Goal: Transaction & Acquisition: Purchase product/service

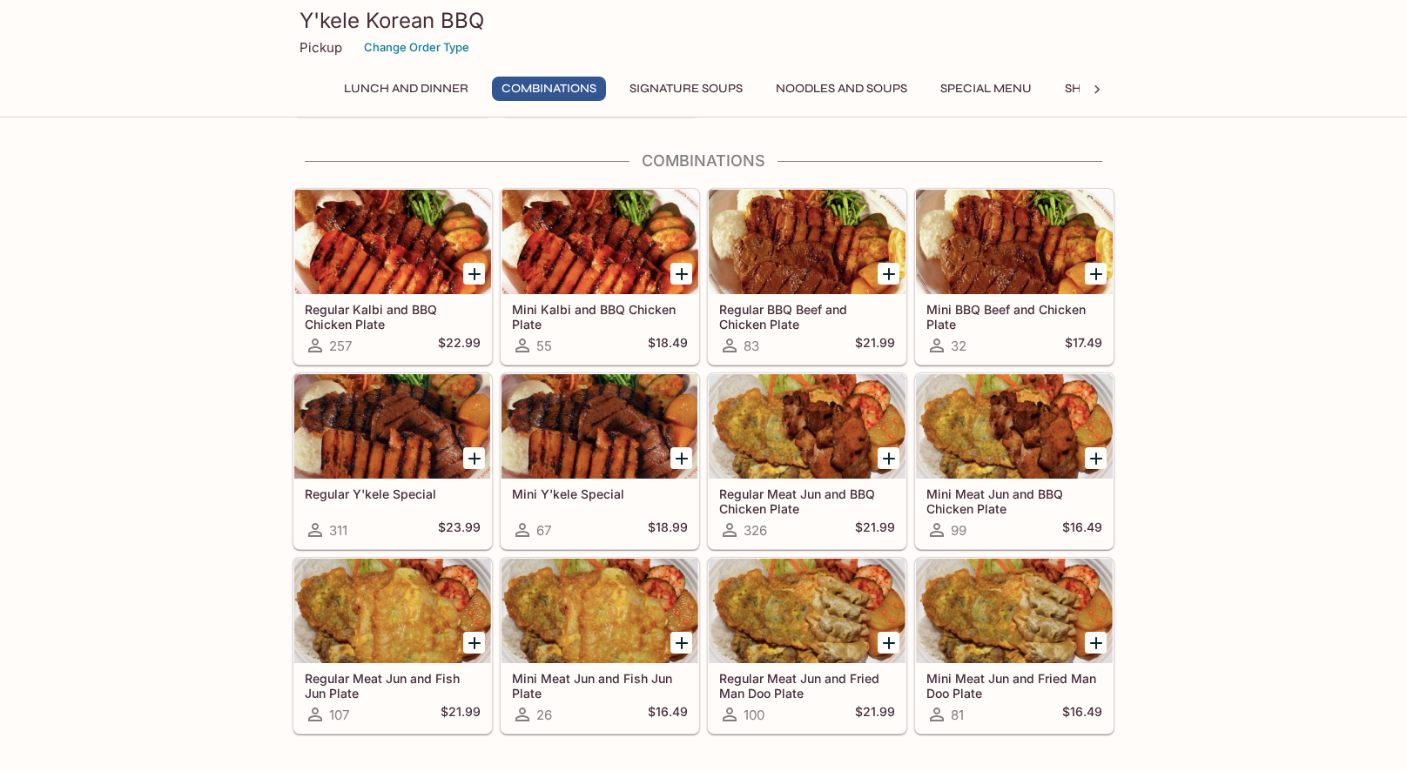
scroll to position [996, 0]
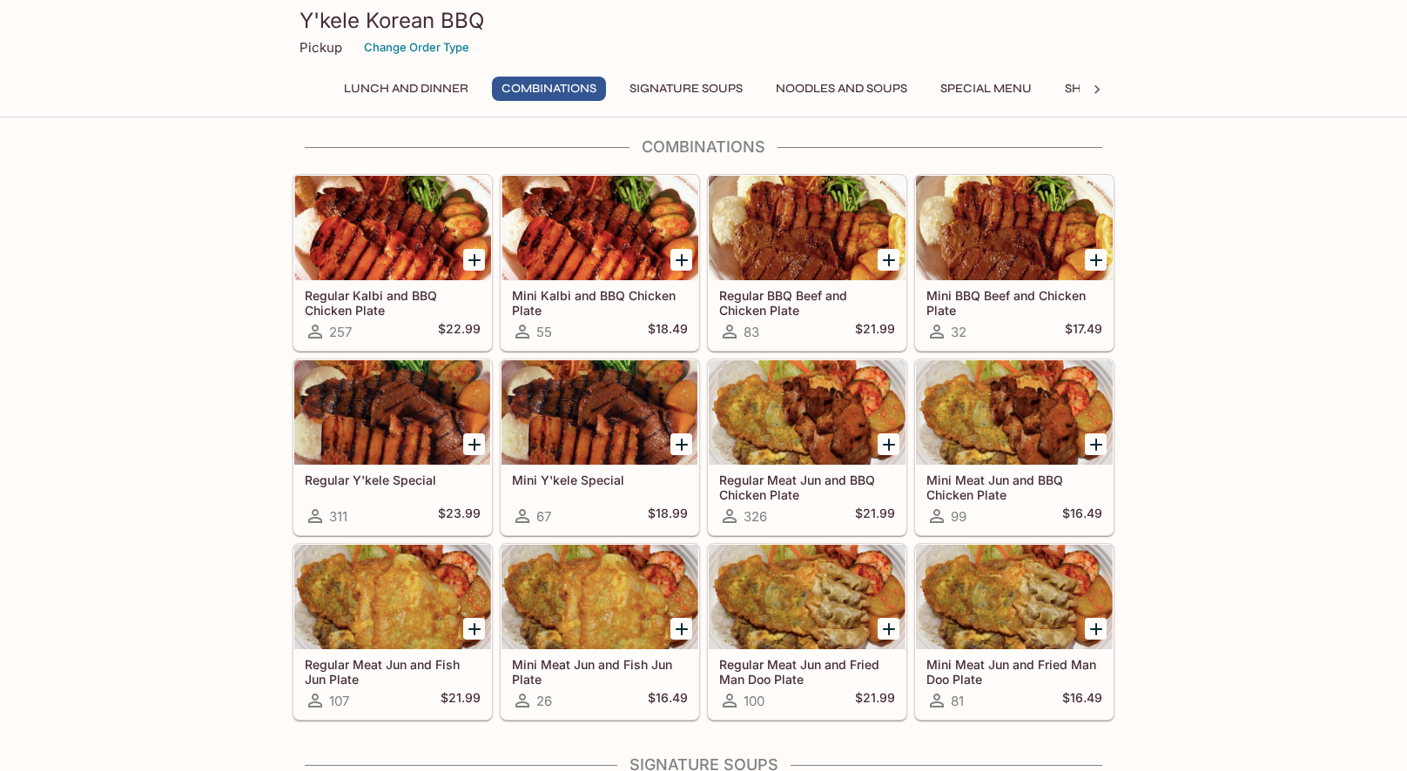
click at [487, 630] on div at bounding box center [474, 629] width 36 height 36
click at [480, 630] on icon "Add Regular Meat Jun and Fish Jun Plate" at bounding box center [474, 629] width 21 height 21
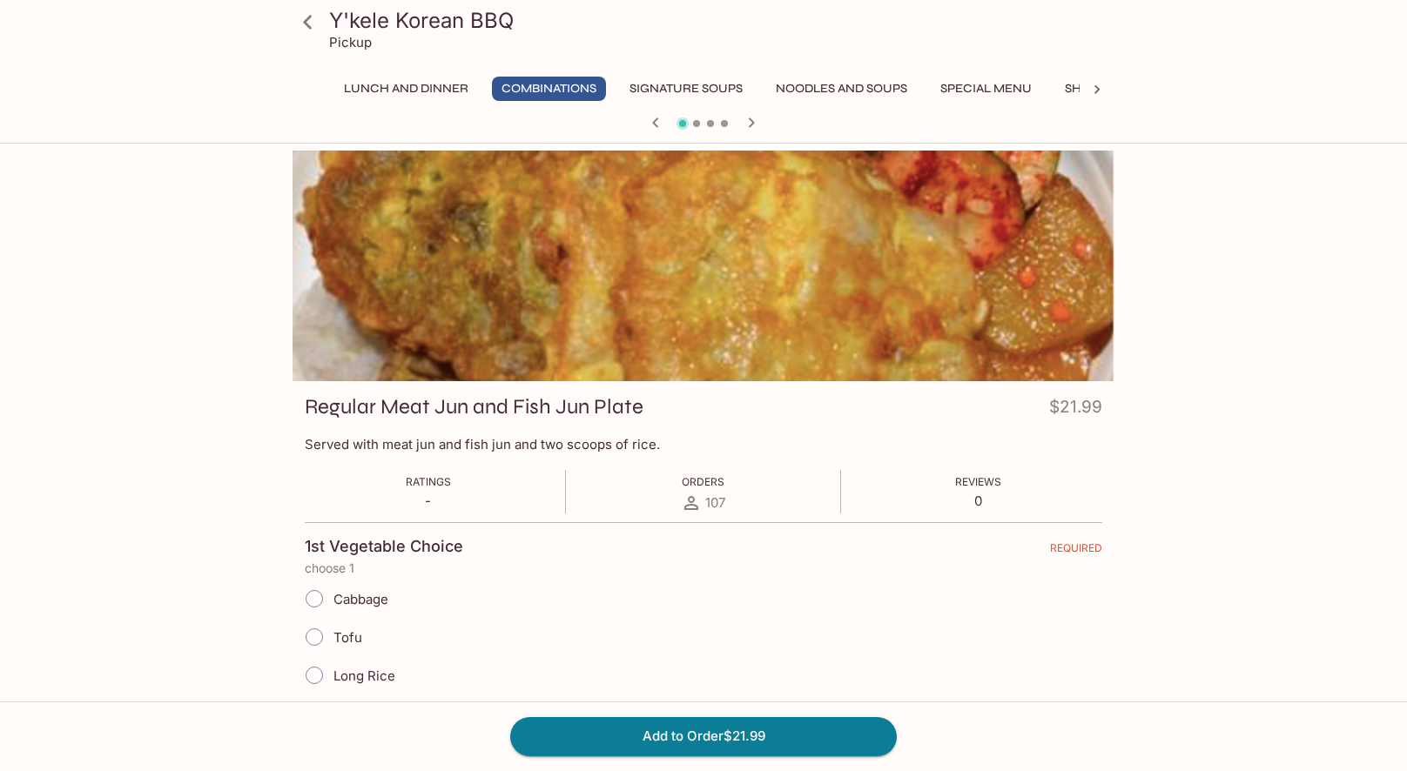
click at [359, 622] on label "Tofu" at bounding box center [328, 637] width 67 height 38
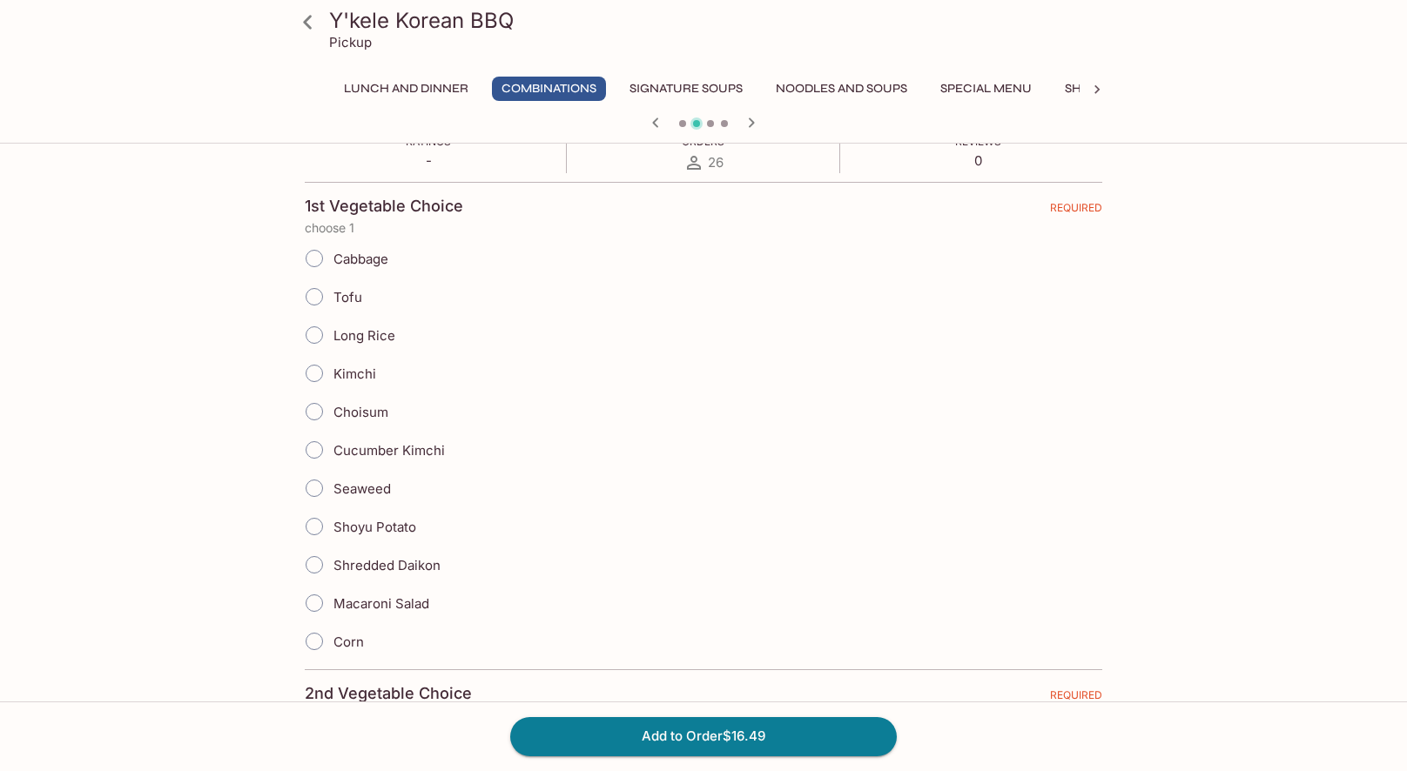
scroll to position [412, 0]
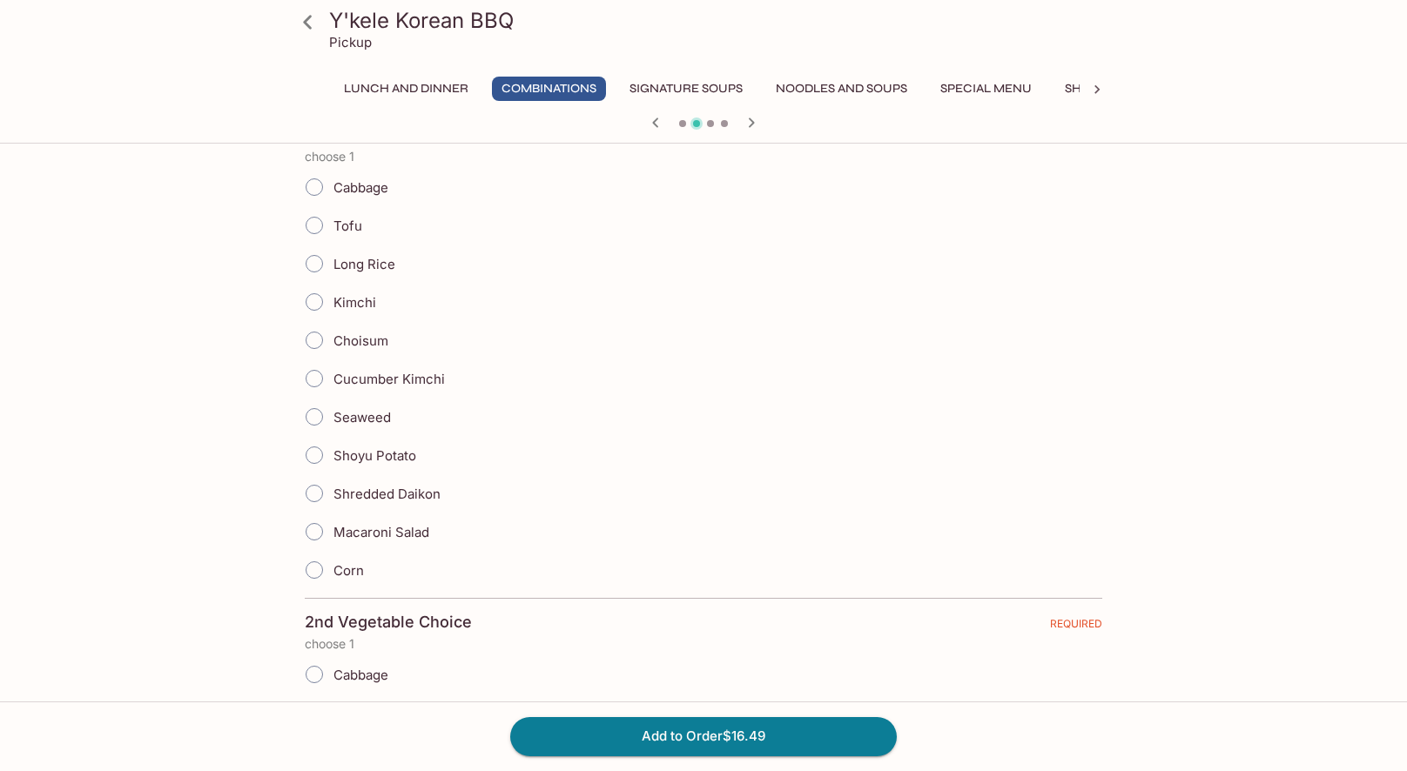
click at [346, 238] on label "Tofu" at bounding box center [328, 225] width 67 height 38
click at [333, 238] on input "Tofu" at bounding box center [314, 225] width 37 height 37
radio input "true"
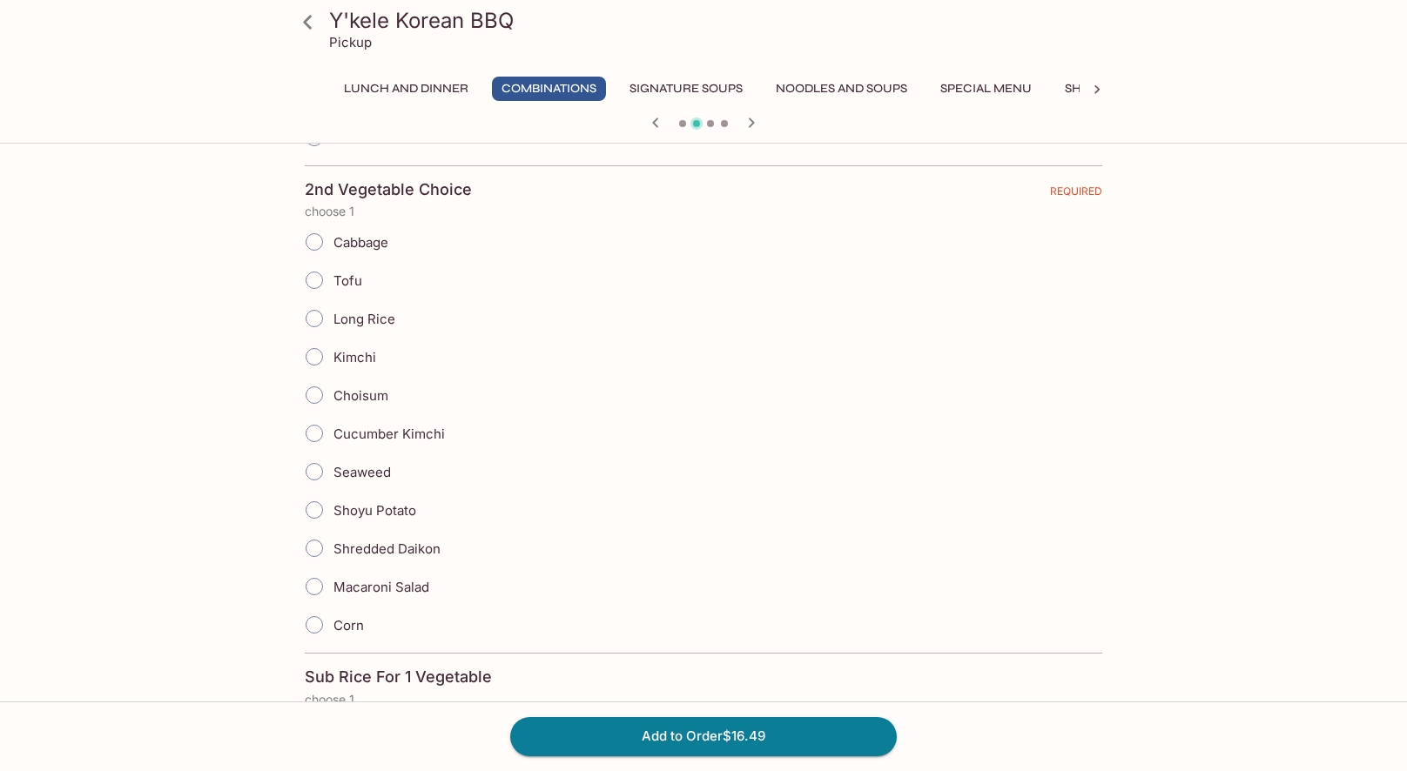
scroll to position [851, 0]
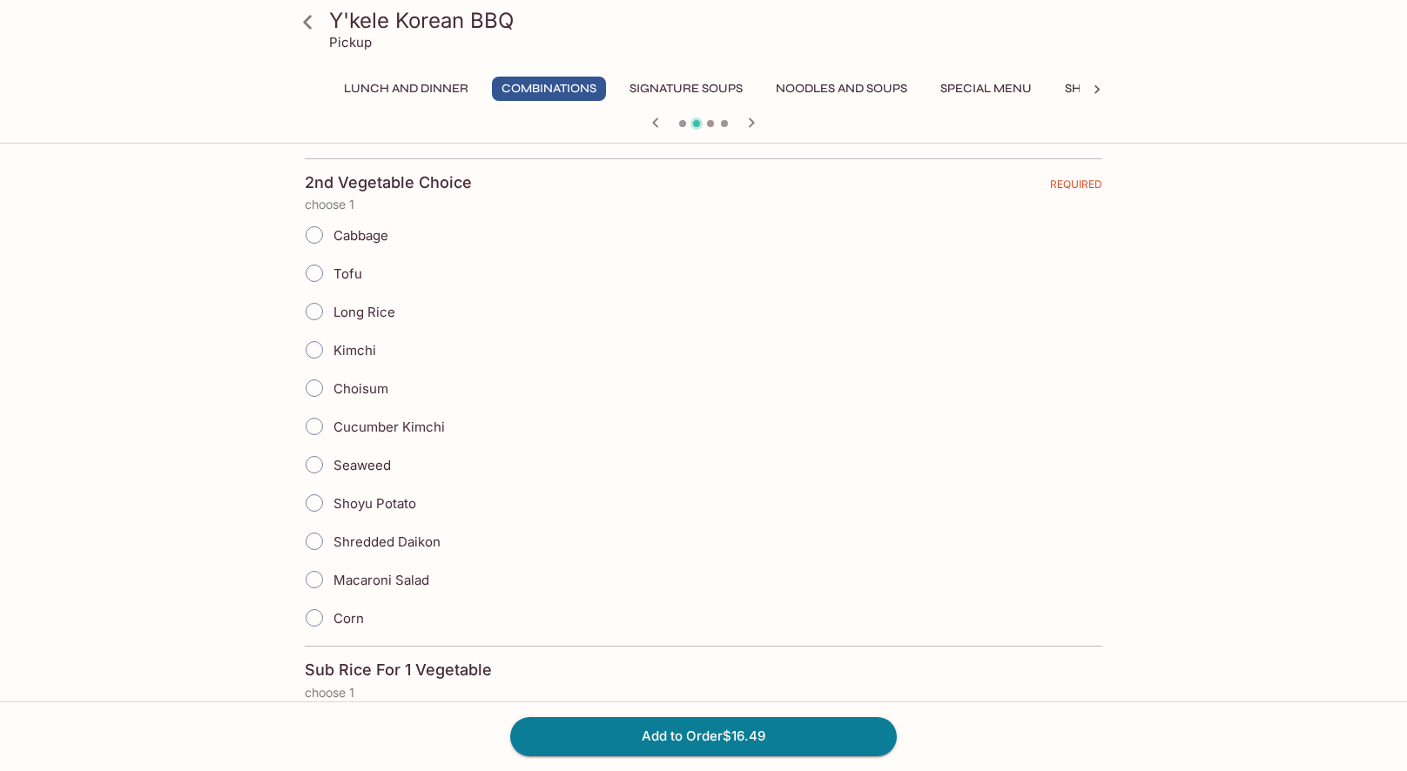
click at [353, 340] on label "Kimchi" at bounding box center [335, 350] width 81 height 38
click at [333, 340] on input "Kimchi" at bounding box center [314, 350] width 37 height 37
radio input "true"
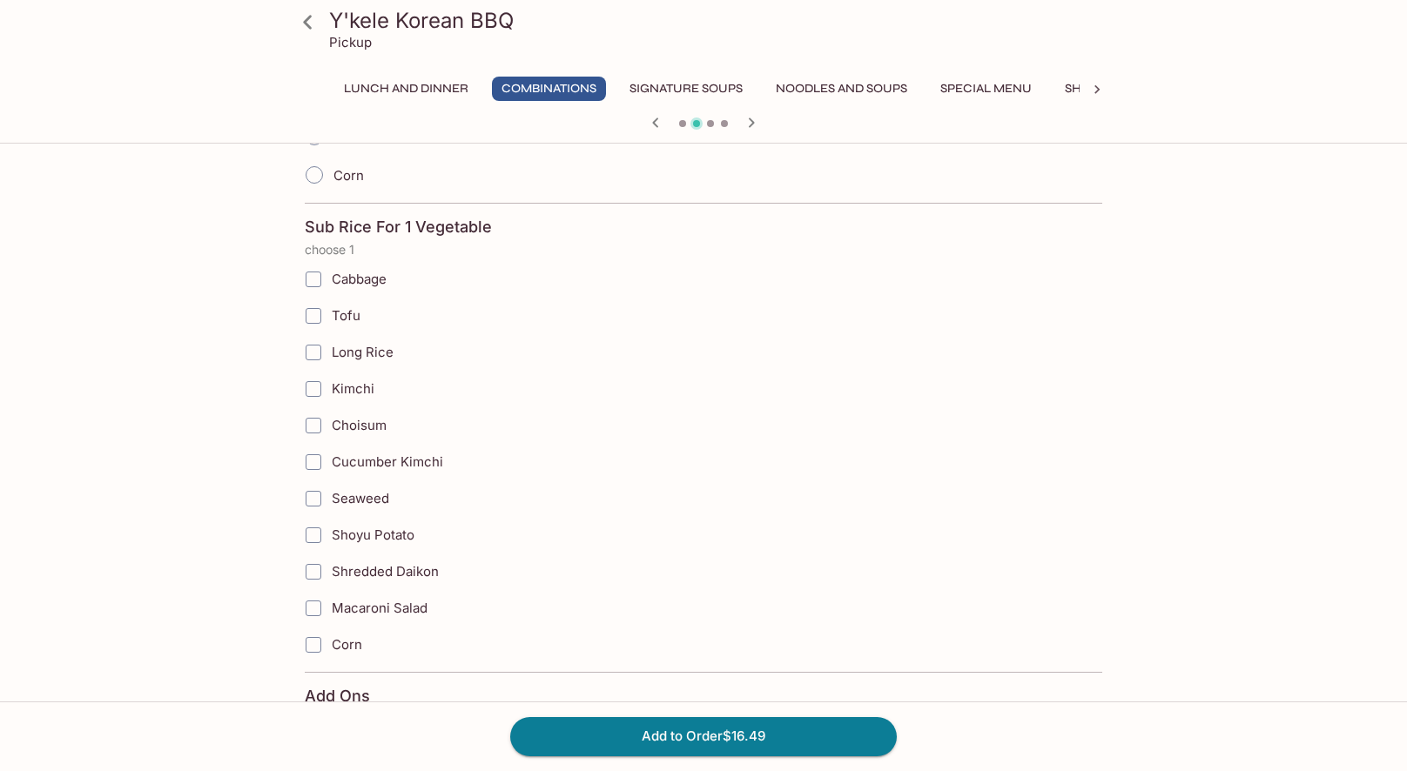
scroll to position [1298, 0]
click at [358, 494] on span "Seaweed" at bounding box center [360, 495] width 57 height 17
click at [331, 494] on input "Seaweed" at bounding box center [313, 495] width 35 height 35
checkbox input "true"
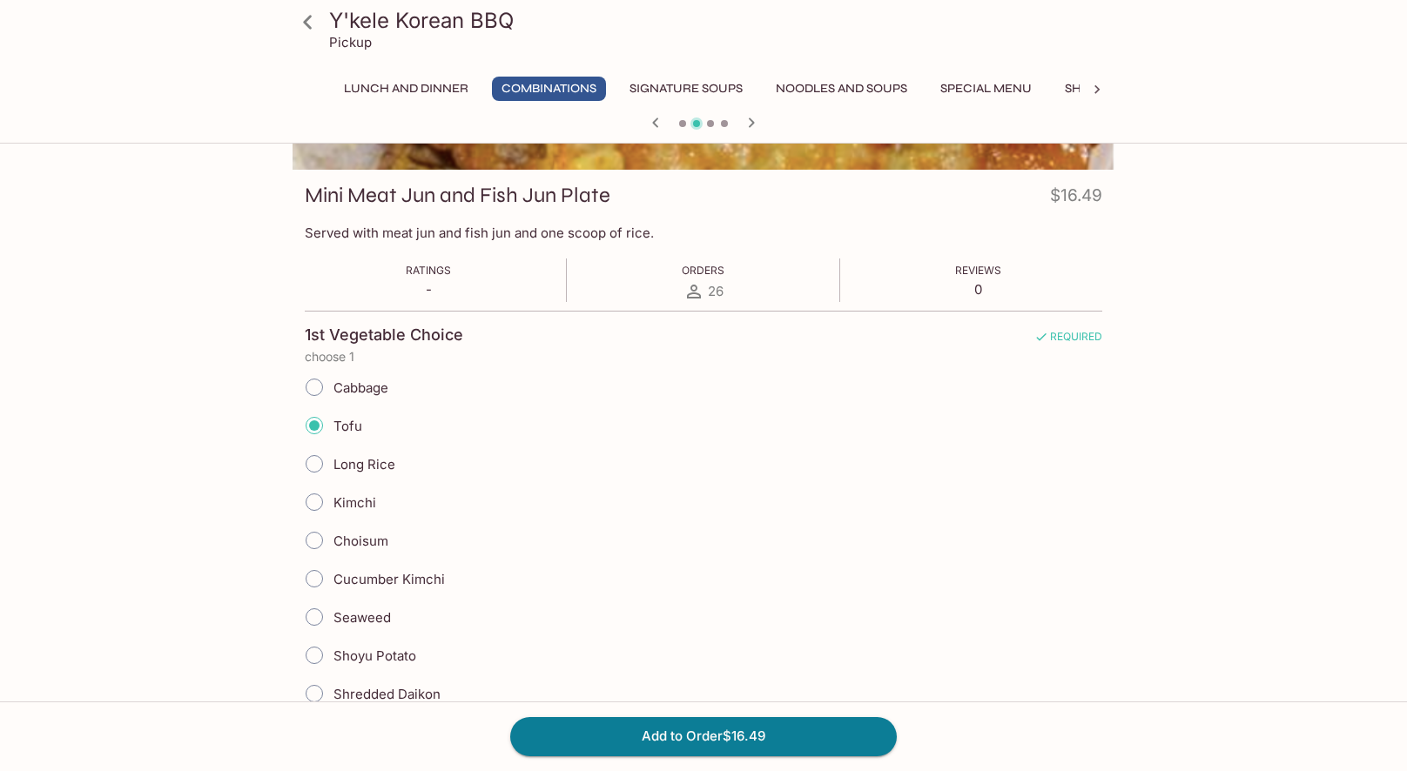
scroll to position [203, 0]
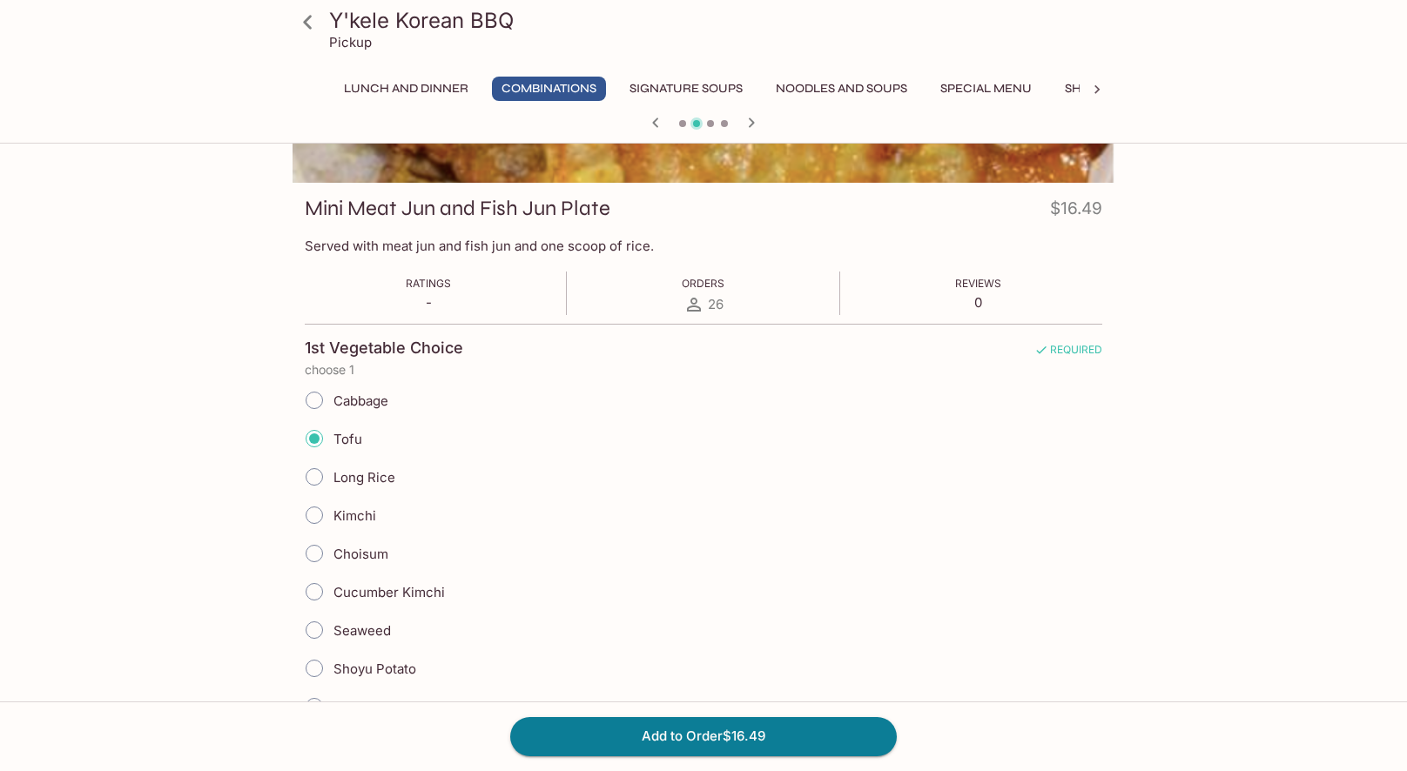
scroll to position [195, 0]
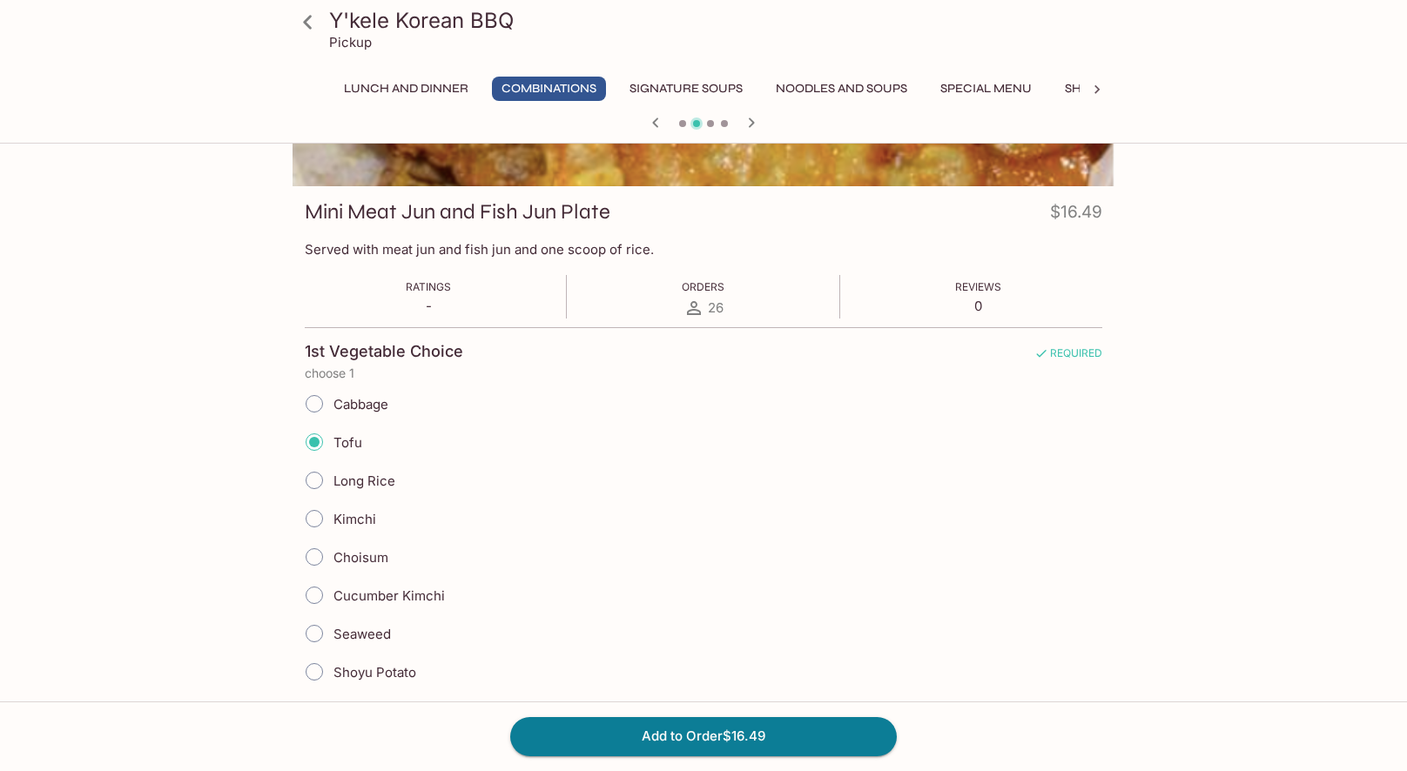
click at [709, 712] on div "Add to Order $16.49" at bounding box center [703, 737] width 1407 height 70
click at [709, 721] on button "Add to Order $16.49" at bounding box center [703, 736] width 386 height 38
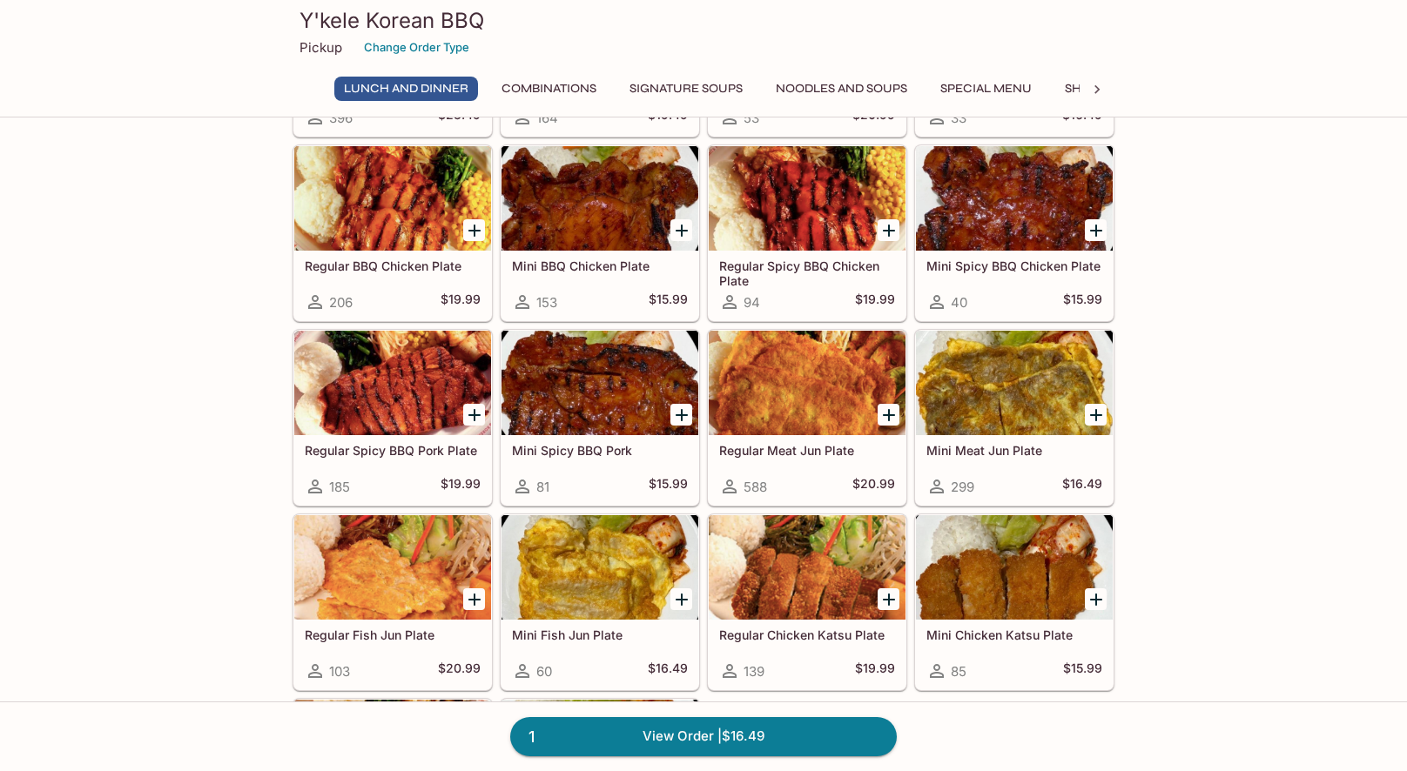
scroll to position [221, 0]
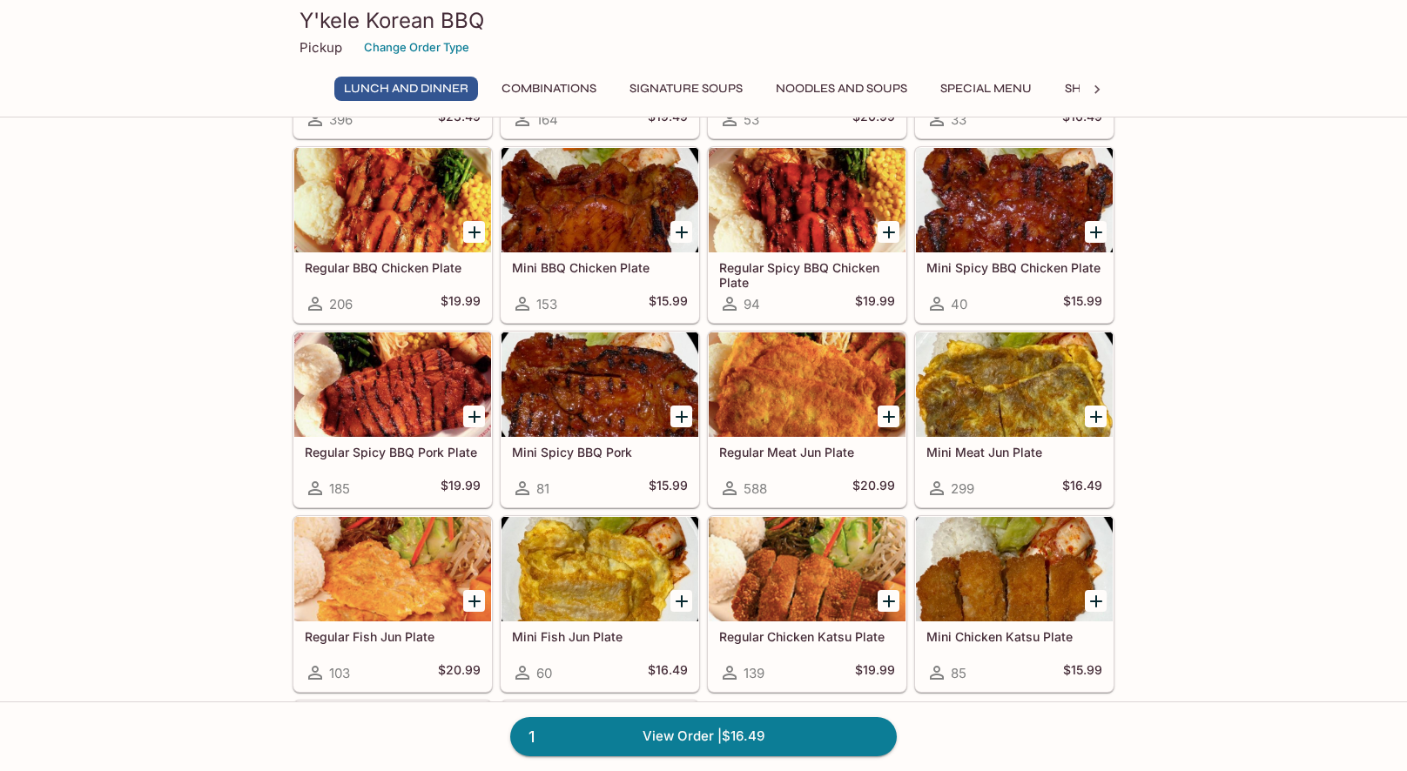
click at [679, 621] on div at bounding box center [599, 569] width 197 height 104
